Goal: Navigation & Orientation: Find specific page/section

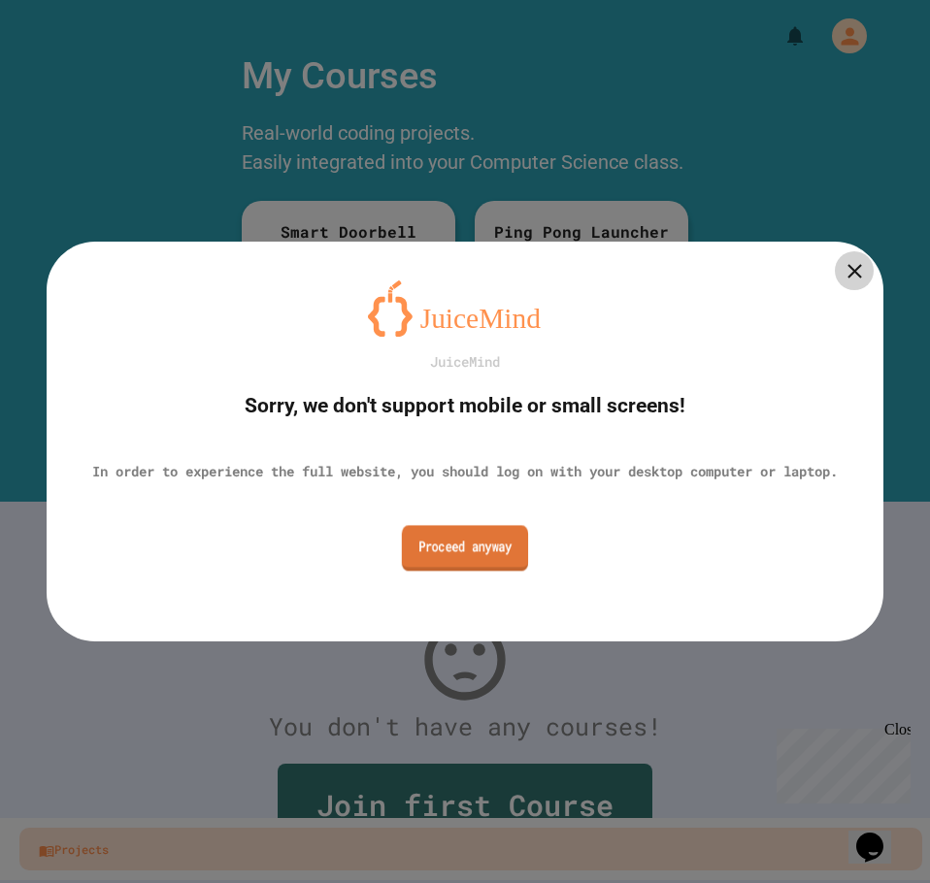
click at [487, 565] on link "Proceed anyway" at bounding box center [465, 548] width 126 height 46
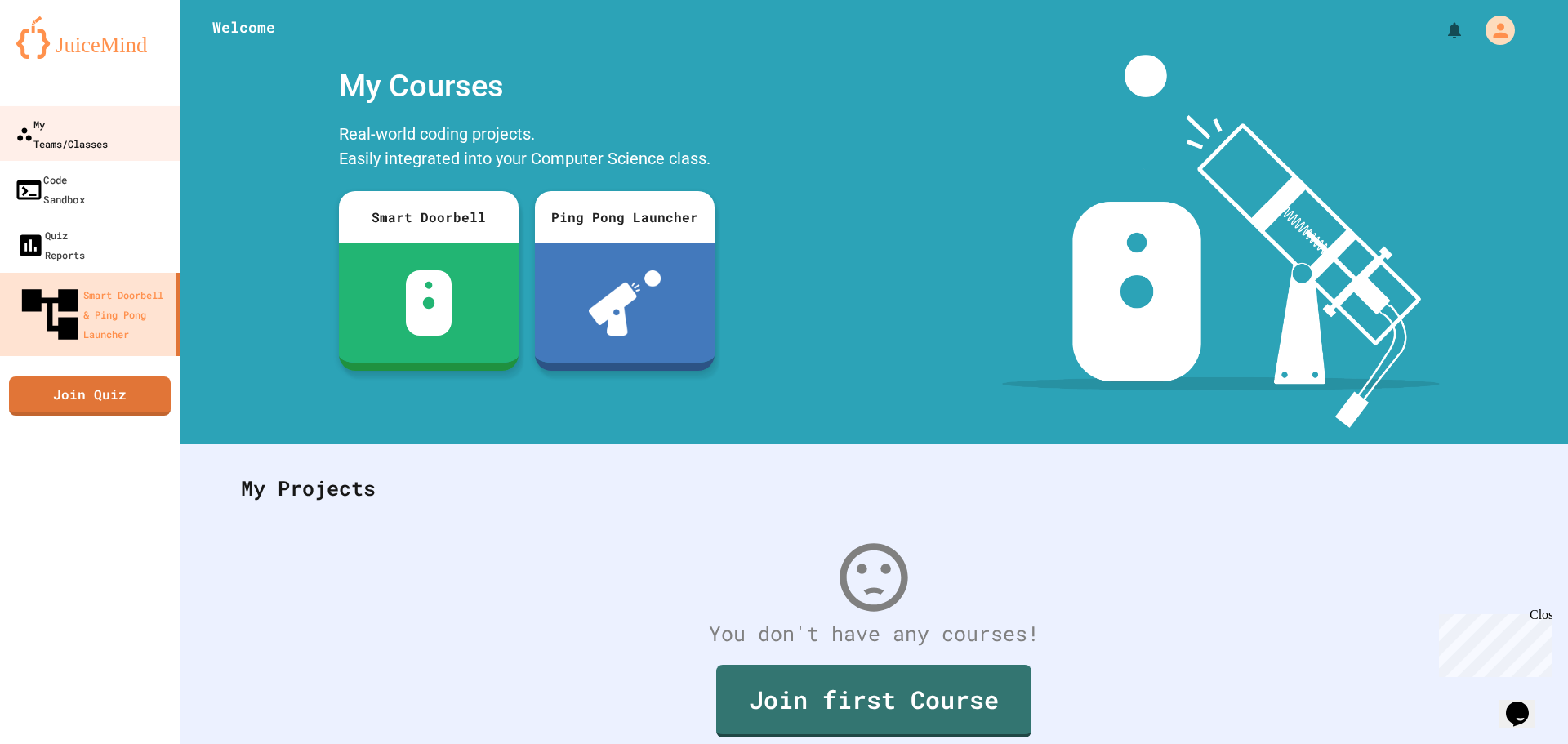
click at [108, 114] on div "My Teams/Classes" at bounding box center [61, 134] width 93 height 40
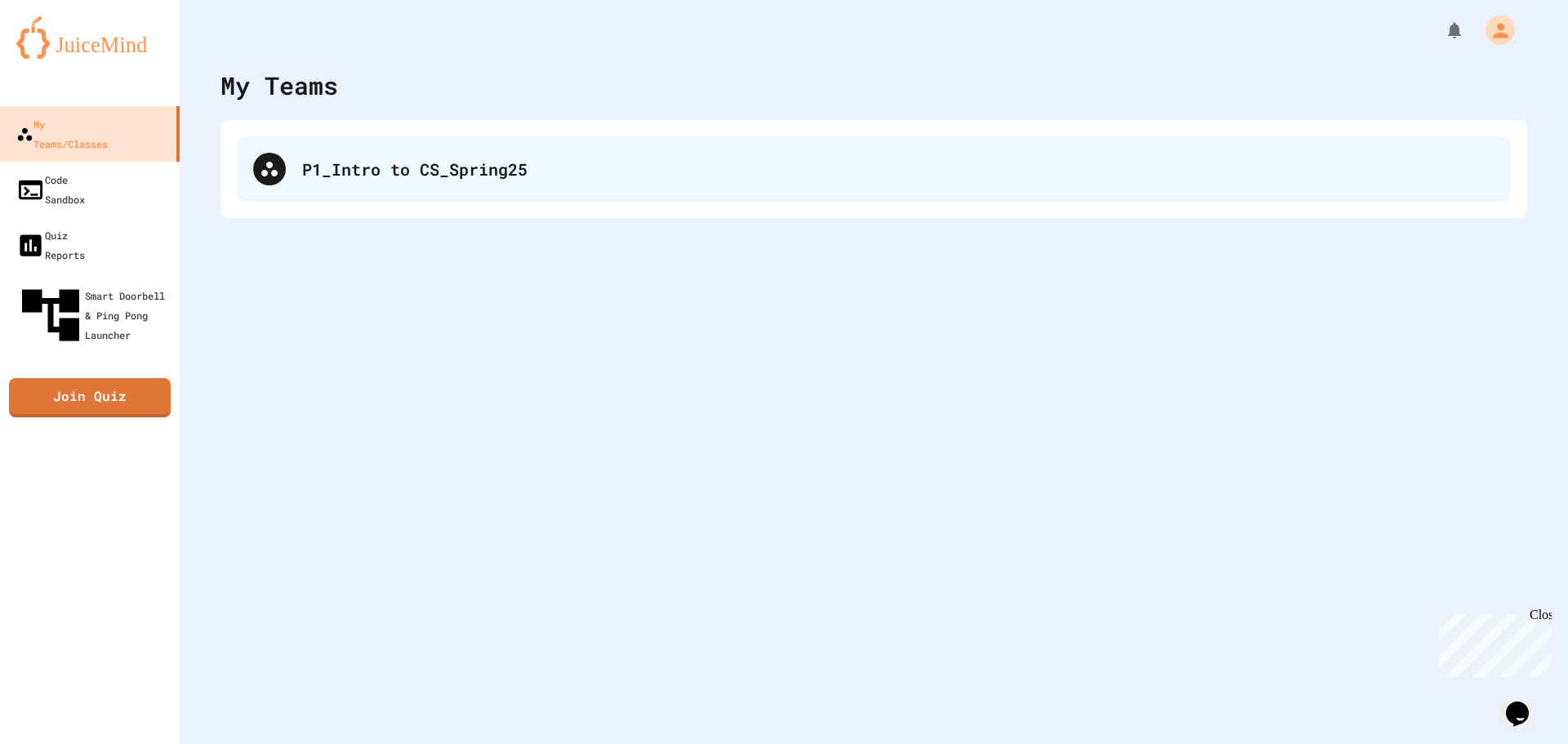
click at [485, 175] on div "P1_Intro to CS_Spring25" at bounding box center [898, 168] width 1192 height 24
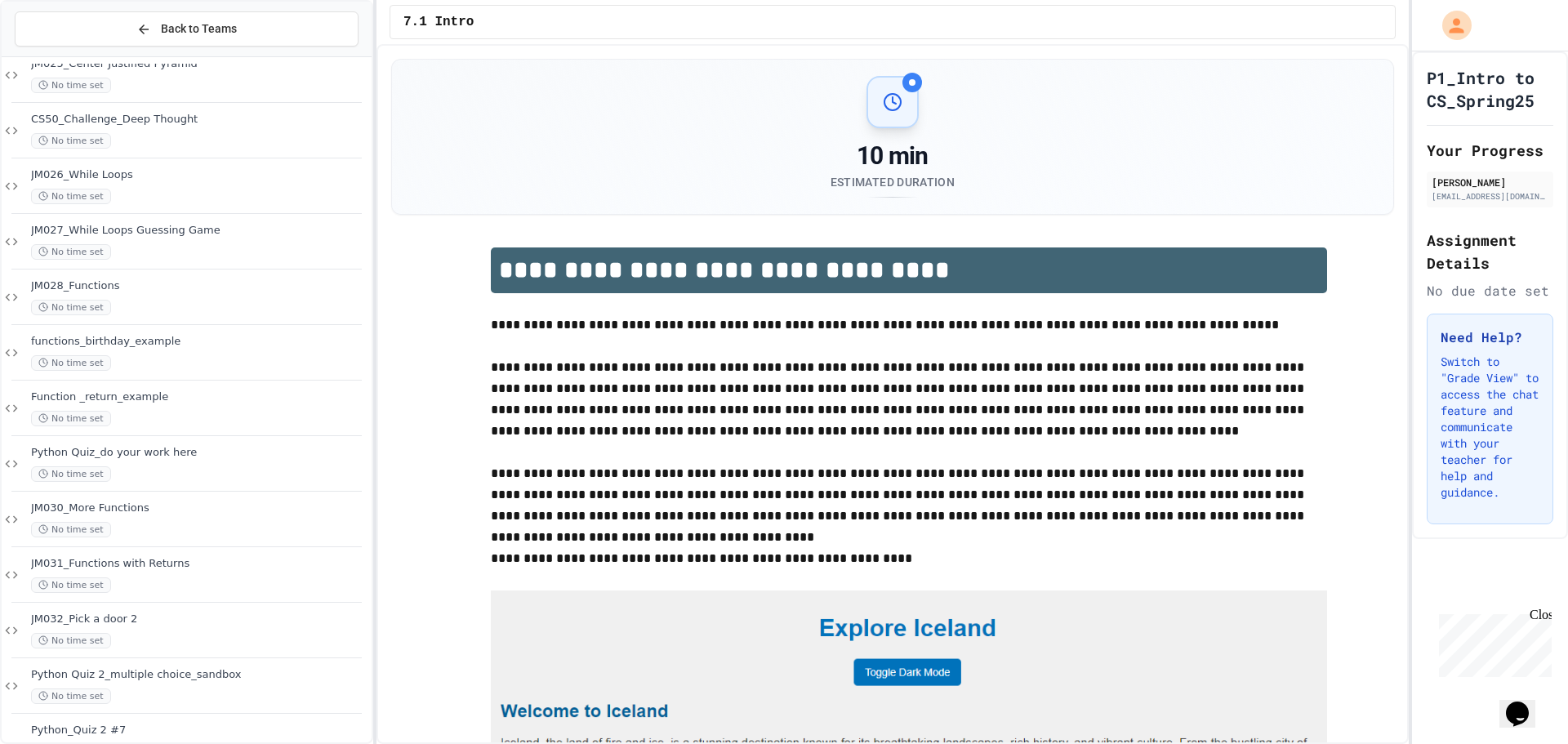
scroll to position [1307, 0]
click at [165, 629] on div "JM032_Pick a door 2 No time set" at bounding box center [199, 627] width 337 height 36
